Goal: Information Seeking & Learning: Find specific page/section

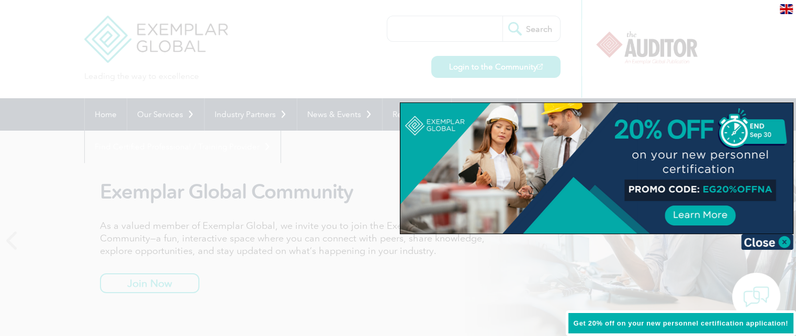
click at [370, 264] on div at bounding box center [398, 168] width 796 height 336
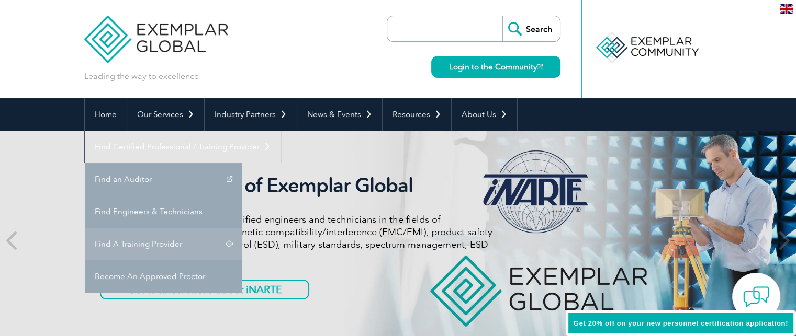
click at [242, 228] on link "Find A Training Provider" at bounding box center [163, 244] width 157 height 32
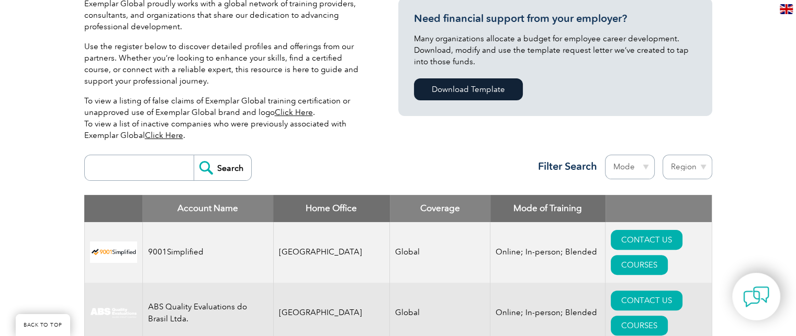
scroll to position [286, 0]
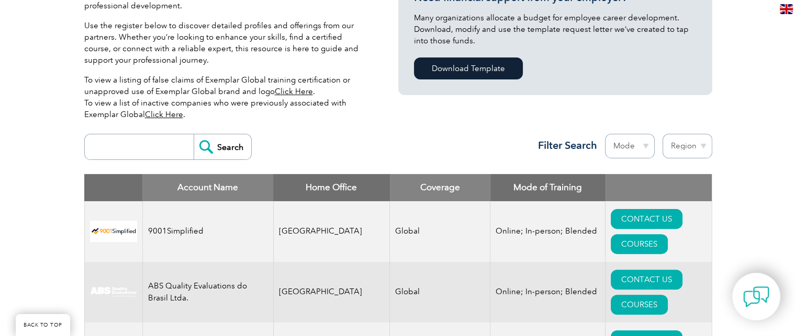
click at [153, 111] on link "Click Here" at bounding box center [164, 114] width 38 height 9
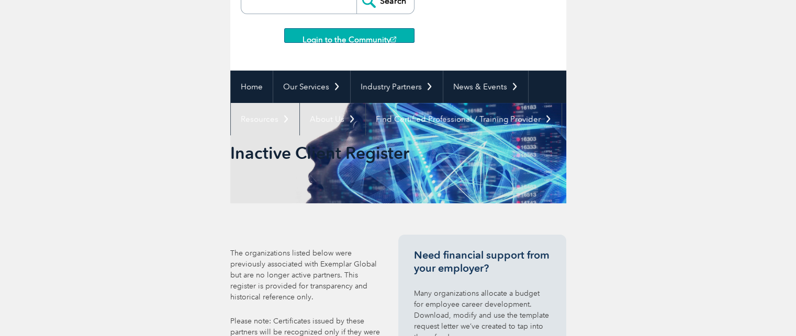
scroll to position [158, 0]
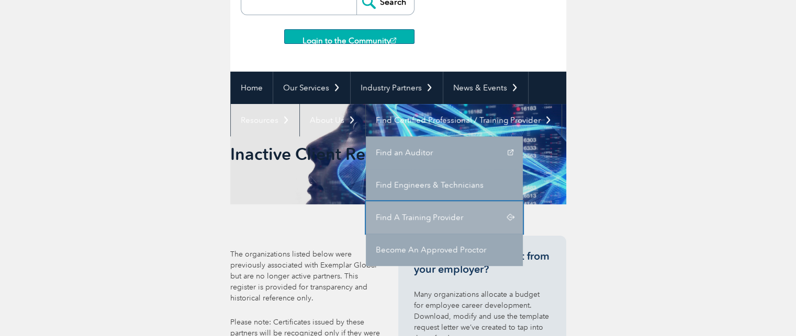
click at [404, 216] on link "Find A Training Provider" at bounding box center [444, 217] width 157 height 32
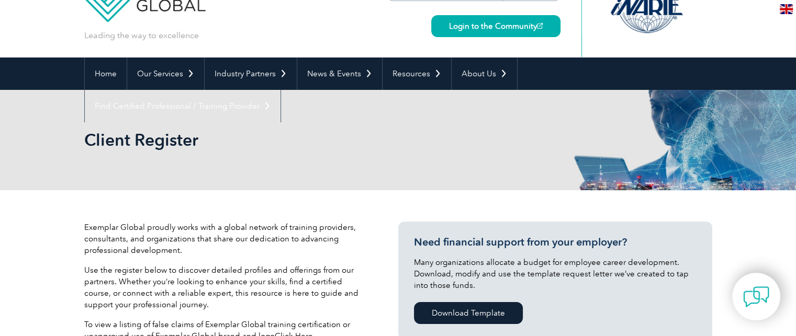
scroll to position [90, 0]
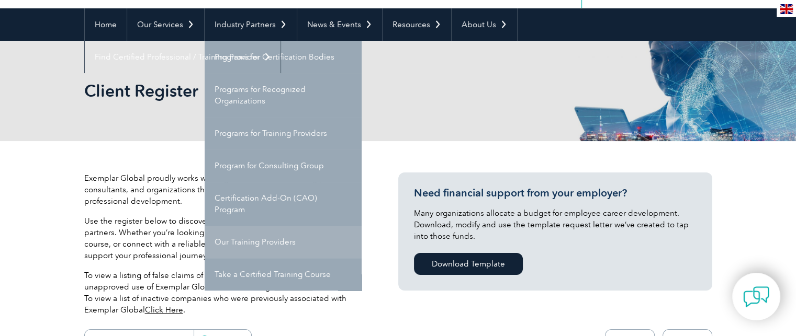
click at [279, 237] on link "Our Training Providers" at bounding box center [283, 242] width 157 height 32
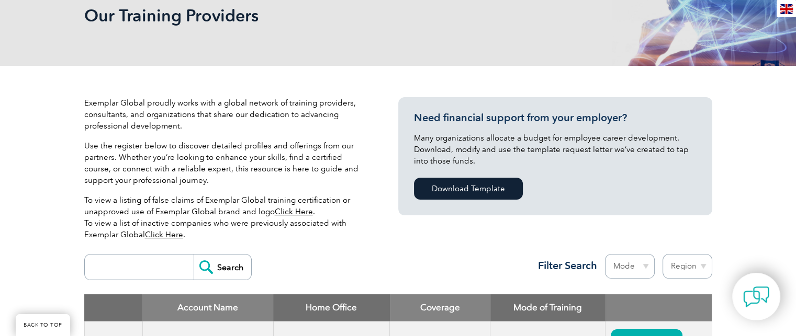
scroll to position [174, 0]
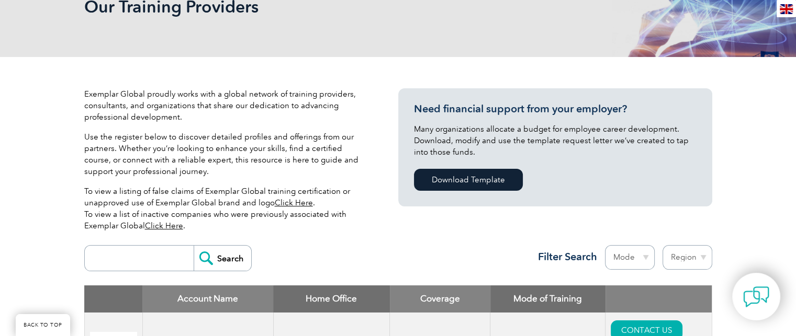
click at [290, 202] on link "Click Here" at bounding box center [294, 202] width 38 height 9
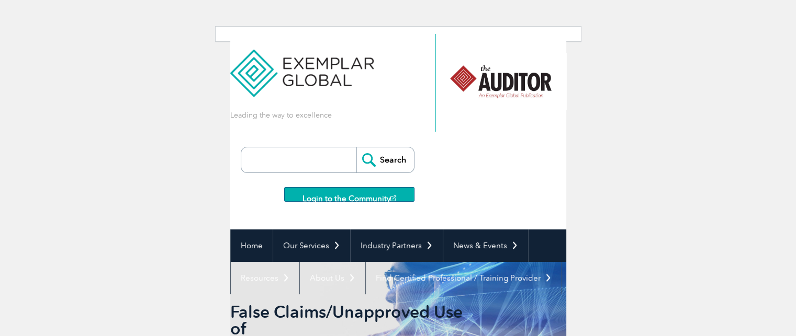
click at [268, 168] on input "search" at bounding box center [301, 160] width 110 height 25
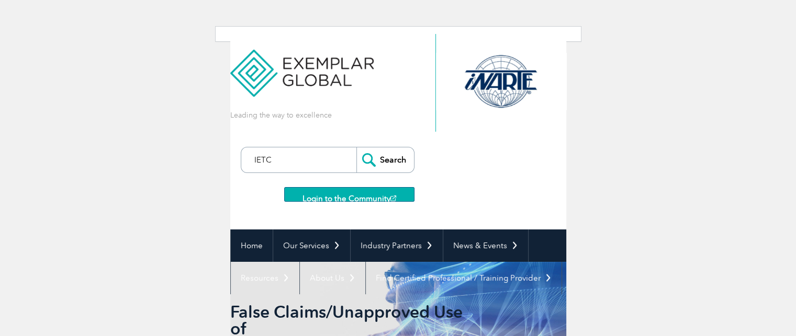
type input "IETC"
click at [356, 148] on input "Search" at bounding box center [385, 160] width 58 height 25
click at [383, 169] on input "Search" at bounding box center [385, 160] width 58 height 25
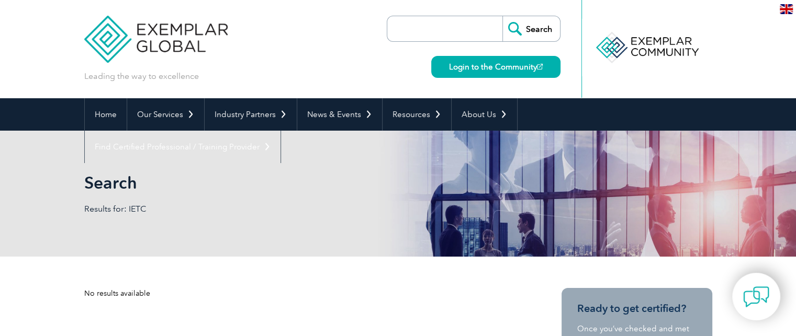
click at [410, 22] on input "search" at bounding box center [447, 28] width 110 height 25
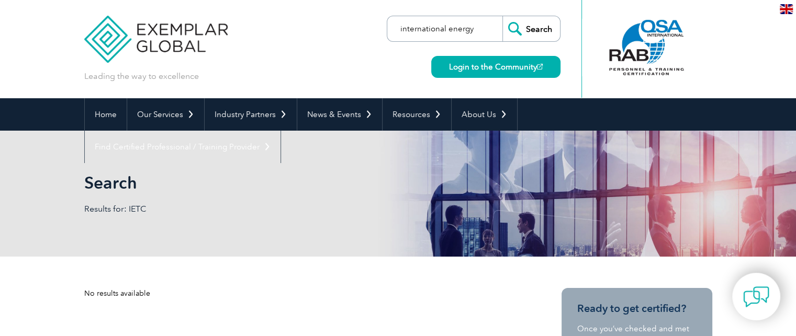
type input "international energy"
click at [502, 16] on input "Search" at bounding box center [531, 28] width 58 height 25
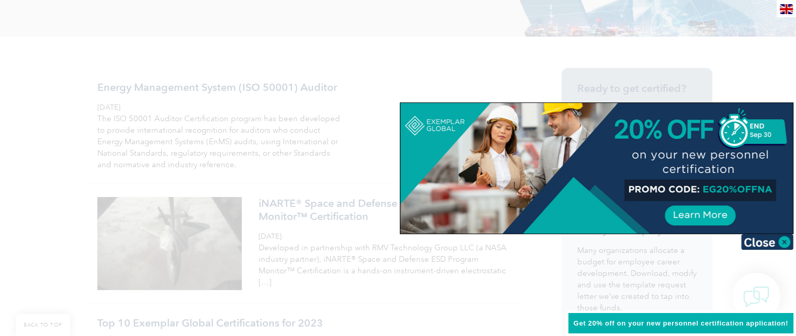
scroll to position [221, 0]
click at [368, 47] on div at bounding box center [398, 168] width 796 height 336
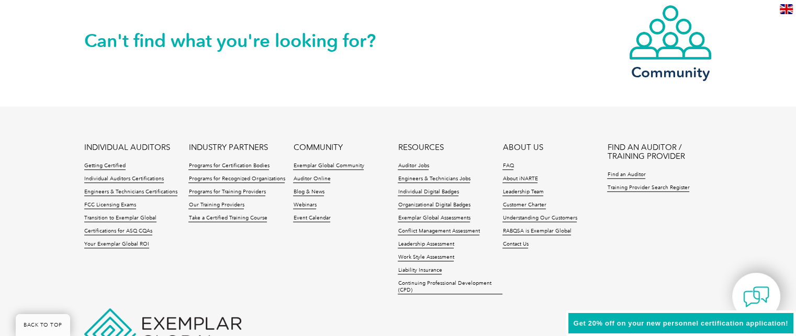
scroll to position [968, 0]
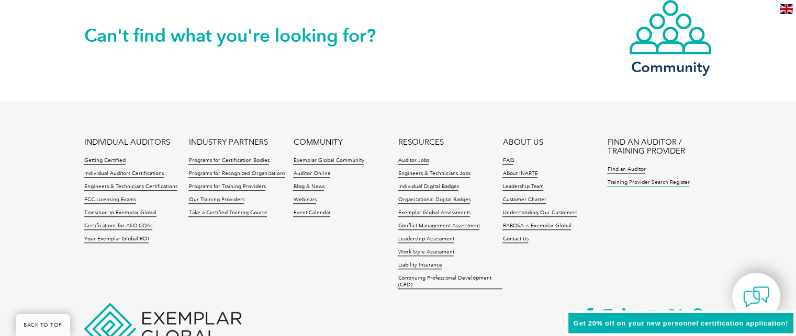
click at [646, 179] on link "Training Provider Search Register" at bounding box center [648, 182] width 82 height 7
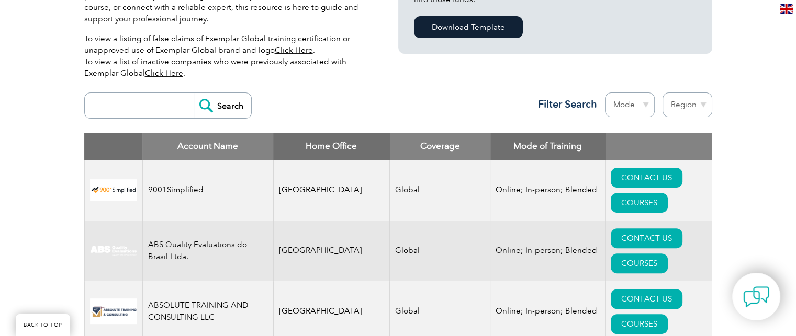
scroll to position [351, 0]
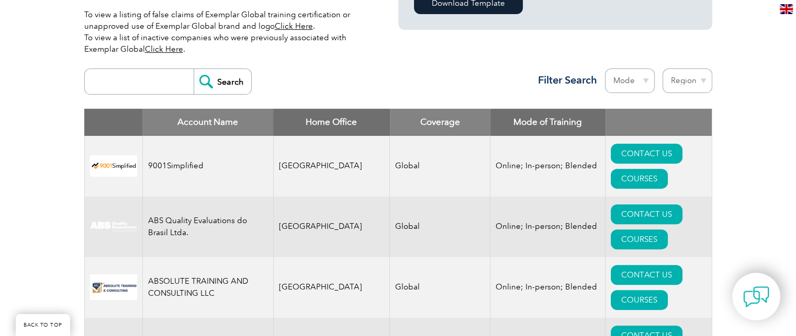
click at [105, 69] on input "search" at bounding box center [142, 81] width 104 height 25
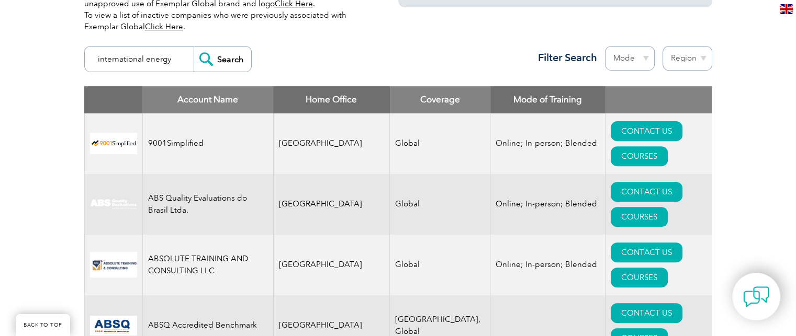
type input "international energy"
click at [229, 62] on input "Search" at bounding box center [223, 59] width 58 height 25
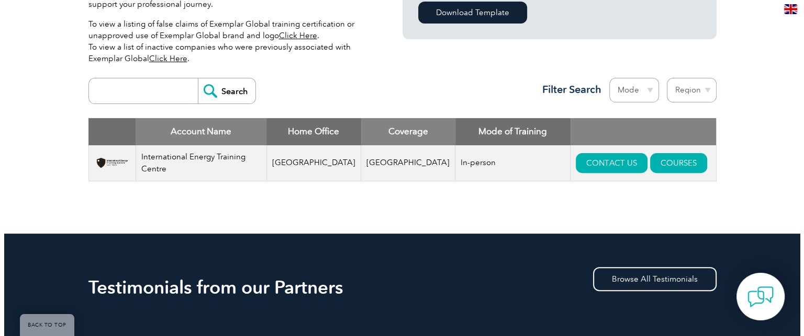
scroll to position [347, 0]
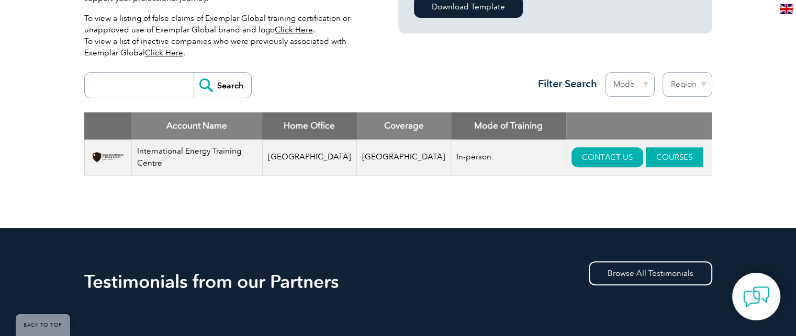
click at [646, 160] on link "COURSES" at bounding box center [674, 158] width 57 height 20
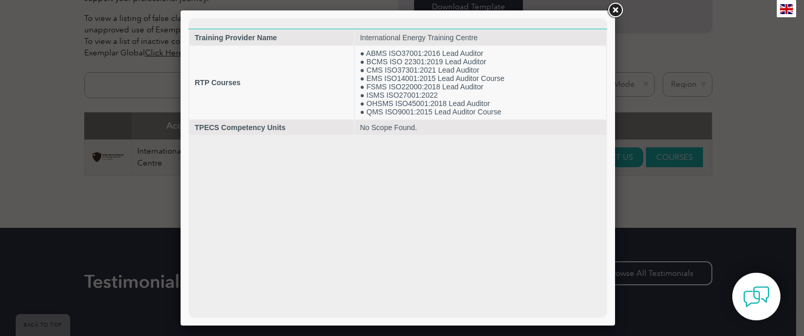
scroll to position [0, 0]
